Goal: Task Accomplishment & Management: Manage account settings

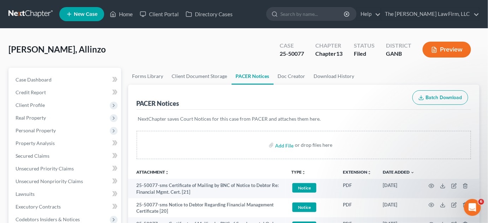
click at [314, 18] on input "search" at bounding box center [312, 13] width 65 height 13
type input "[PERSON_NAME]"
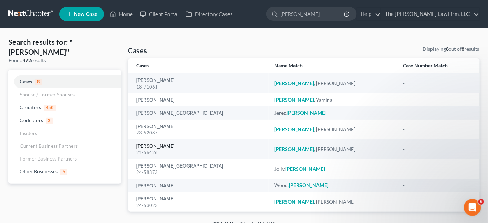
click at [147, 146] on link "[PERSON_NAME]" at bounding box center [156, 146] width 38 height 5
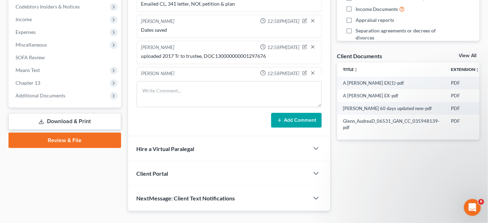
scroll to position [214, 0]
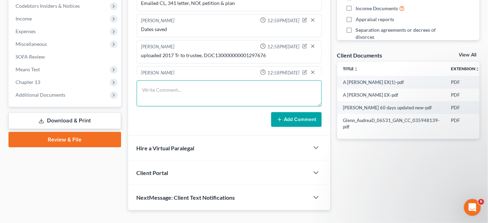
click at [167, 101] on textarea at bounding box center [229, 93] width 185 height 26
type textarea "Uploaded 2024 TR"
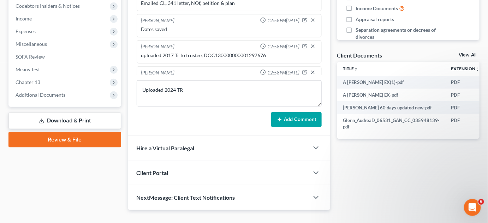
click at [284, 111] on form "Uploaded 2024 TR Add Comment" at bounding box center [229, 103] width 185 height 47
click at [284, 114] on button "Add Comment" at bounding box center [296, 119] width 50 height 15
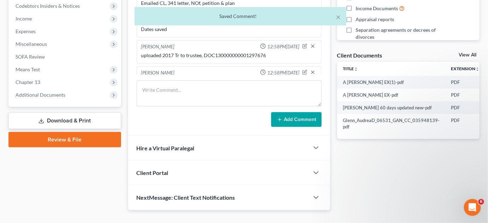
scroll to position [273, 0]
